Goal: Find specific page/section: Find specific page/section

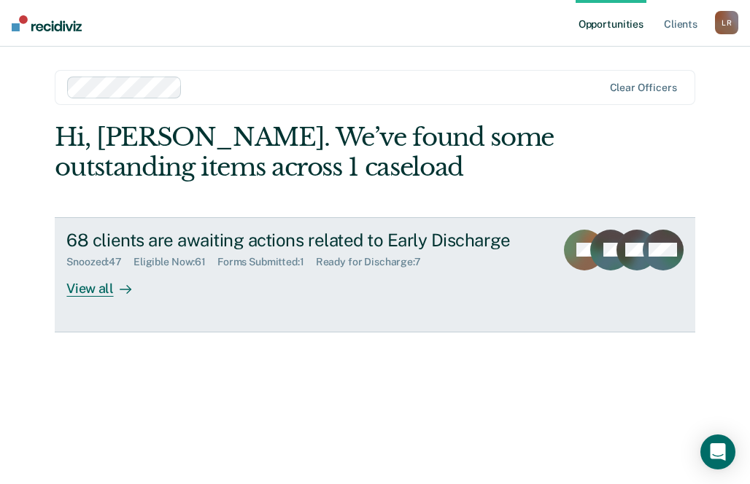
click at [91, 281] on div "View all" at bounding box center [107, 282] width 82 height 28
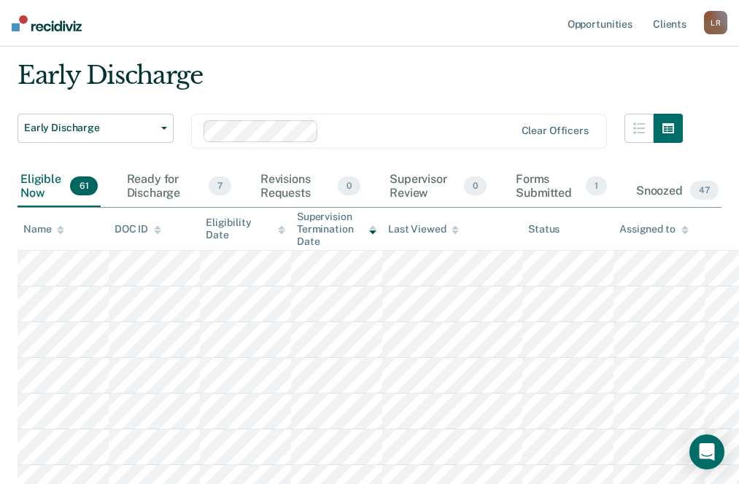
scroll to position [73, 0]
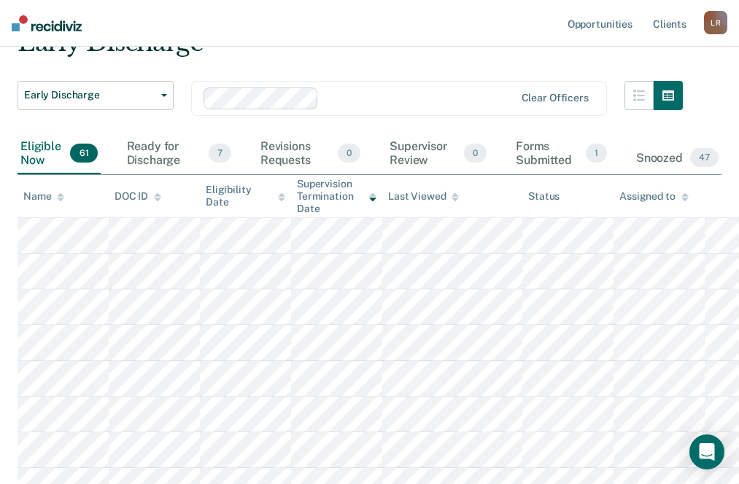
click at [59, 194] on icon at bounding box center [60, 196] width 7 height 9
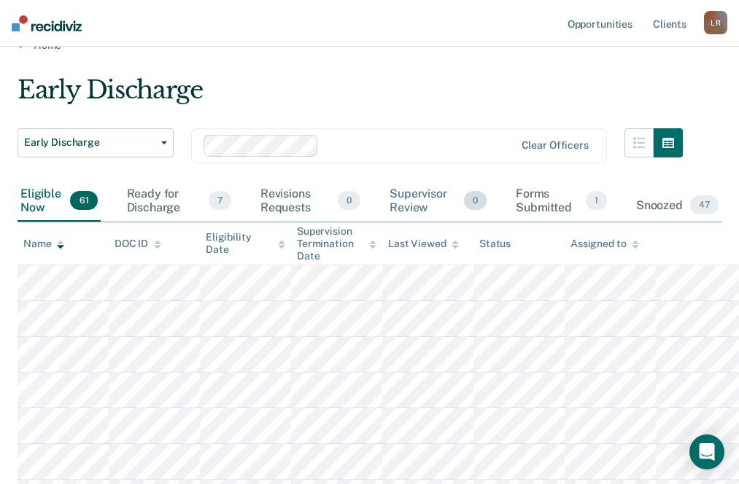
scroll to position [0, 0]
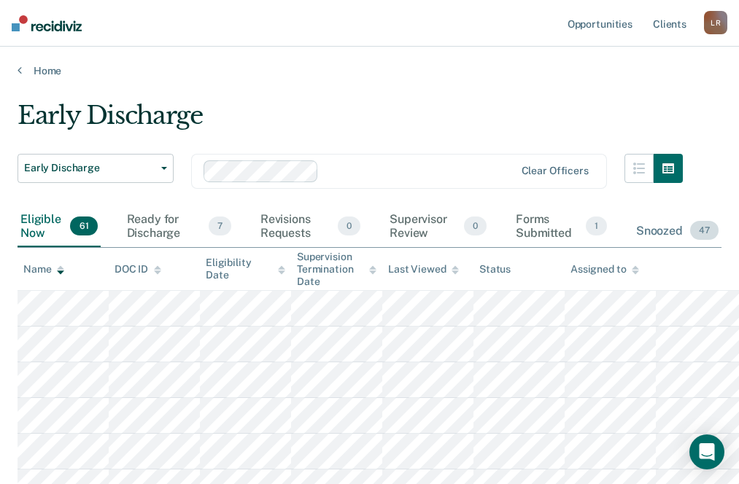
click at [672, 234] on div "Snoozed 47" at bounding box center [677, 231] width 88 height 32
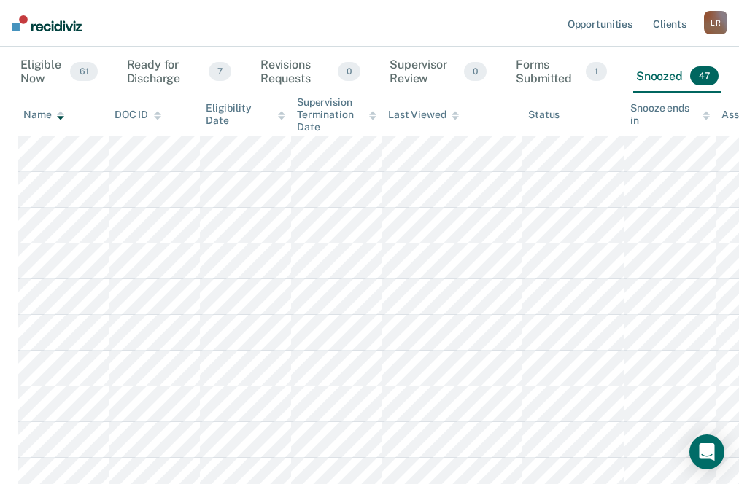
scroll to position [146, 0]
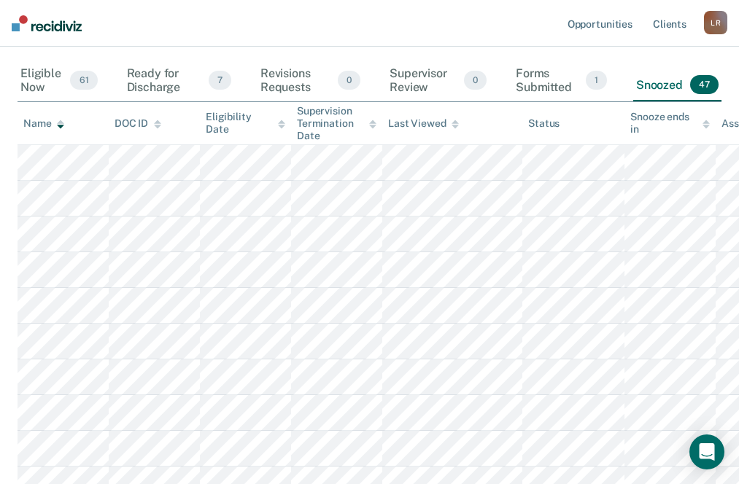
click at [61, 127] on icon at bounding box center [60, 127] width 7 height 4
click at [61, 117] on div at bounding box center [60, 123] width 7 height 12
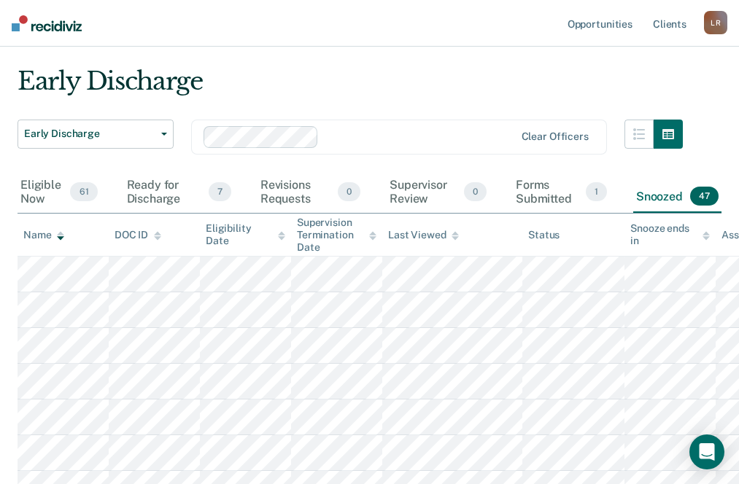
scroll to position [0, 0]
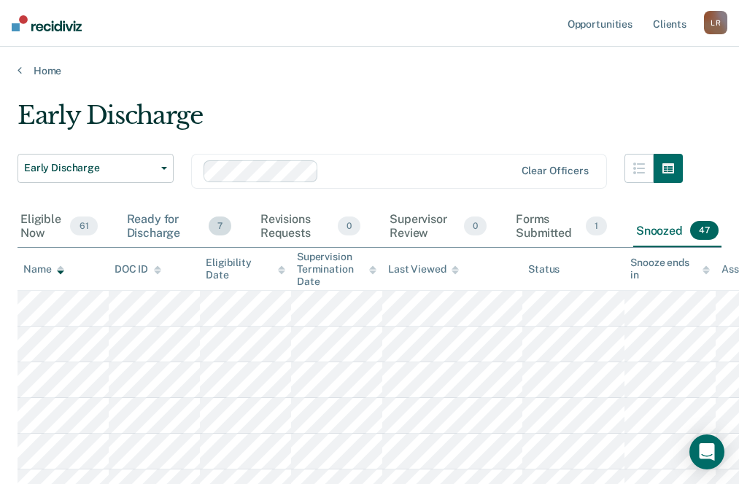
click at [170, 227] on div "Ready for Discharge 7" at bounding box center [179, 226] width 110 height 41
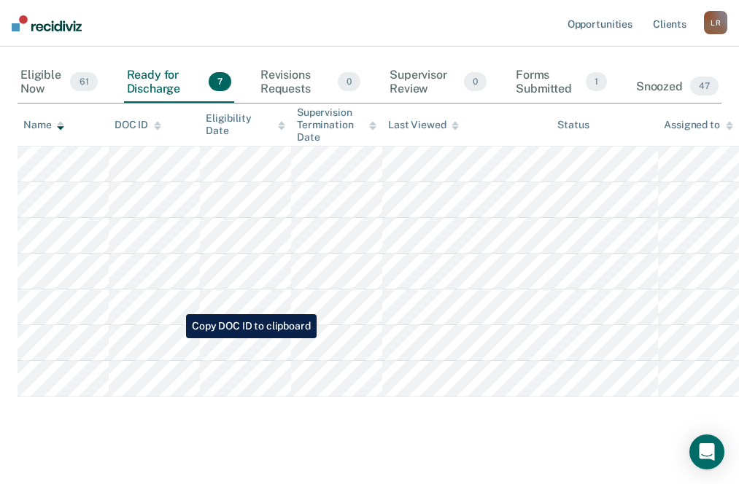
scroll to position [146, 0]
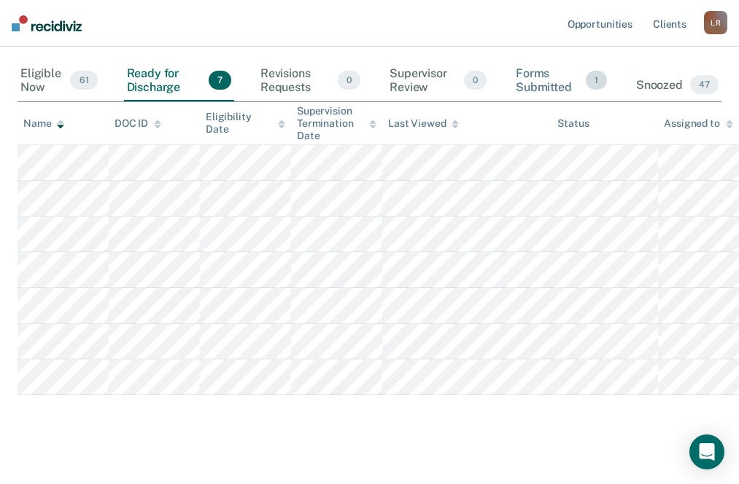
click at [538, 83] on div "Forms Submitted 1" at bounding box center [561, 81] width 97 height 41
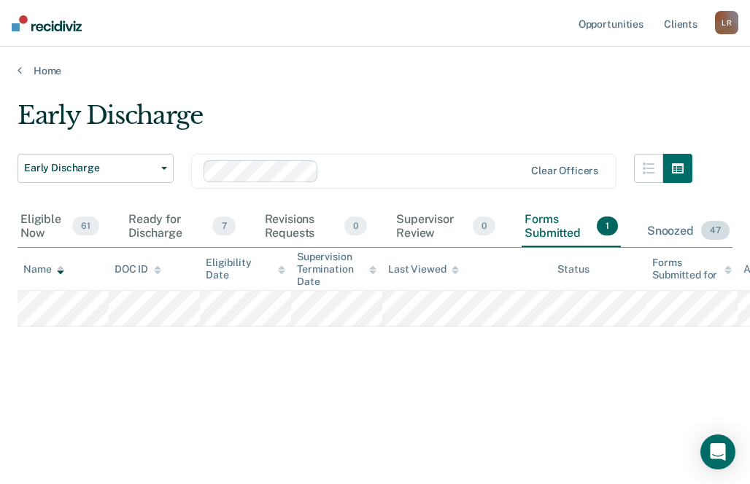
click at [687, 234] on div "Snoozed 47" at bounding box center [688, 231] width 88 height 32
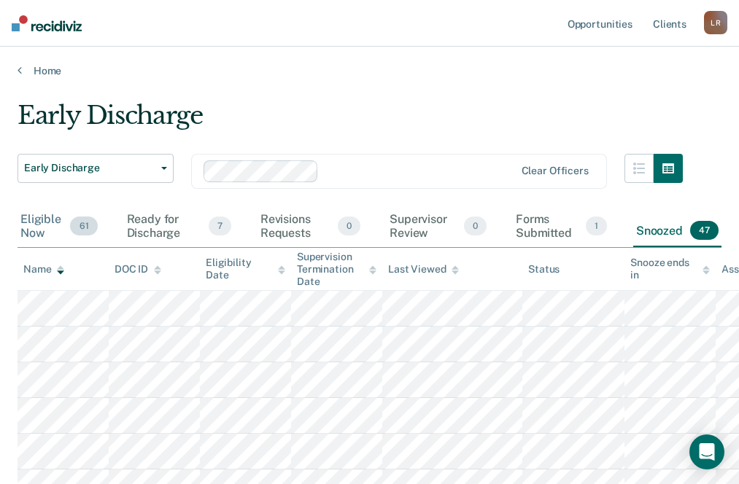
click at [42, 221] on div "Eligible Now 61" at bounding box center [58, 226] width 83 height 41
